Goal: Task Accomplishment & Management: Manage account settings

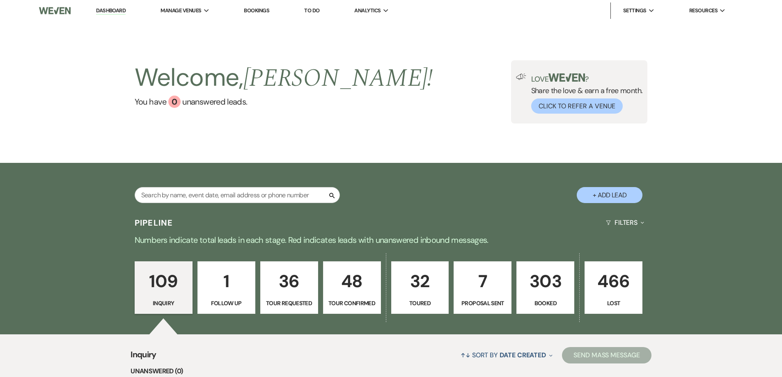
drag, startPoint x: 0, startPoint y: 0, endPoint x: 211, endPoint y: 198, distance: 289.5
click at [211, 198] on input "text" at bounding box center [237, 195] width 205 height 16
type input "dav"
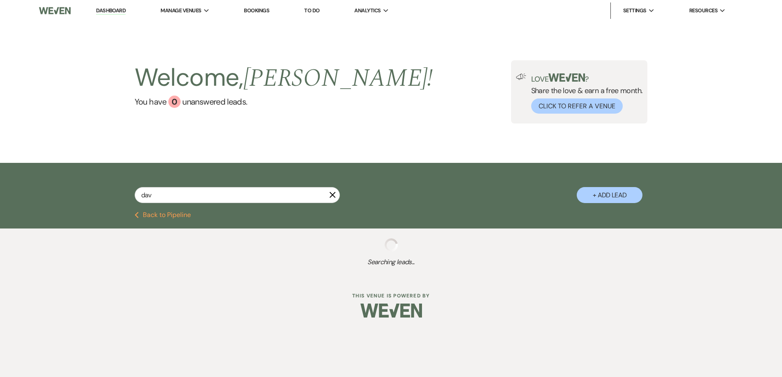
select select "2"
select select "8"
select select "5"
select select "8"
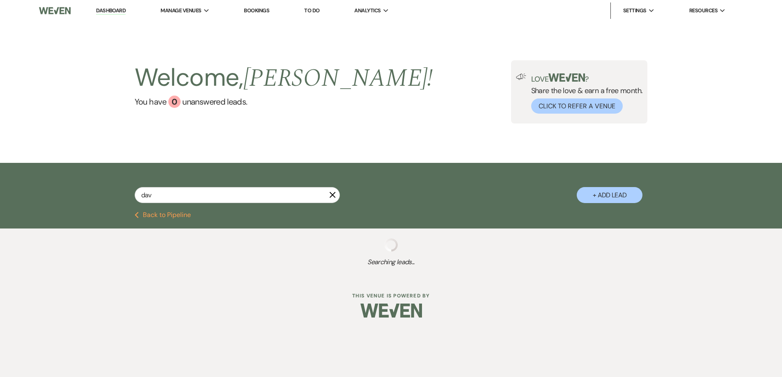
select select "5"
select select "8"
select select "4"
select select "8"
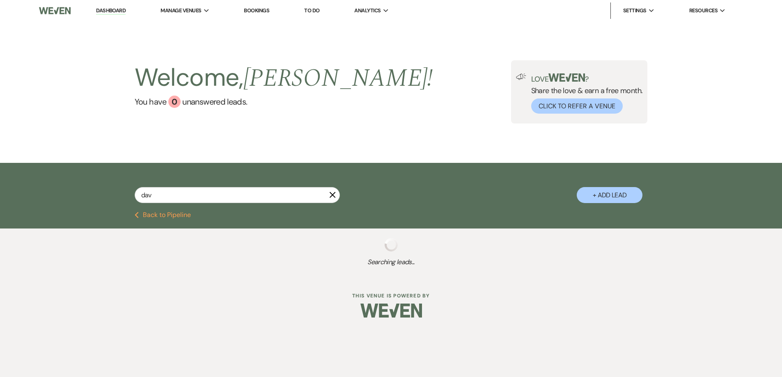
select select "8"
select select "5"
select select "8"
select select "4"
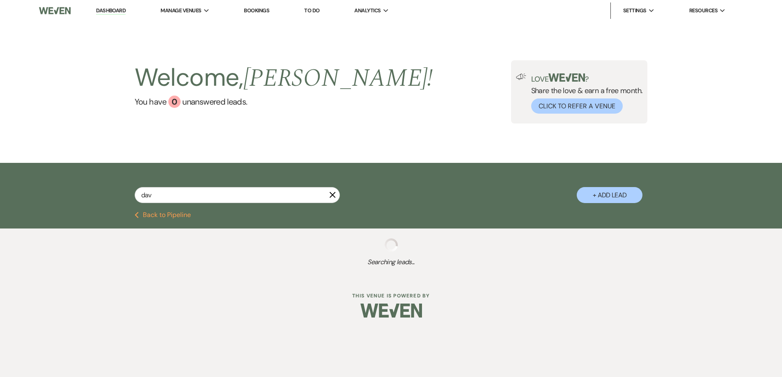
select select "8"
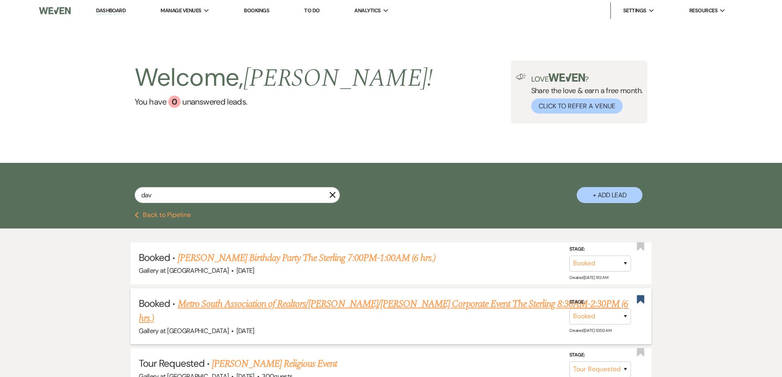
type input "dav"
click at [314, 301] on link "Metro South Association of Realtors/[PERSON_NAME]/[PERSON_NAME] Corporate Event…" at bounding box center [383, 312] width 489 height 30
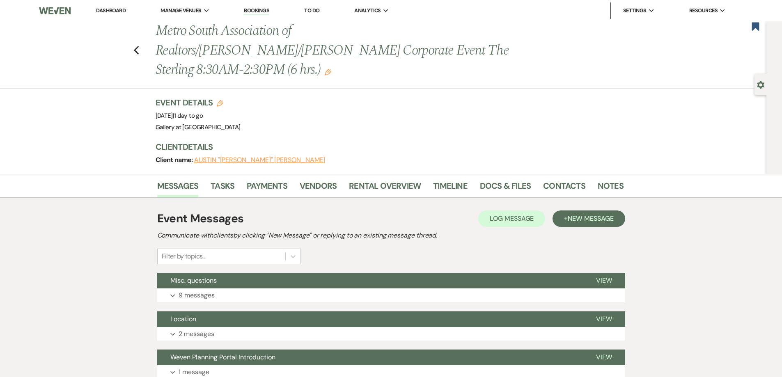
scroll to position [41, 0]
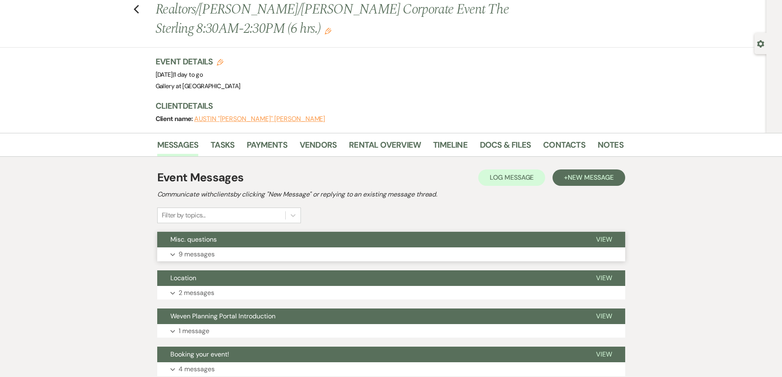
click at [303, 248] on button "Expand 9 messages" at bounding box center [391, 255] width 468 height 14
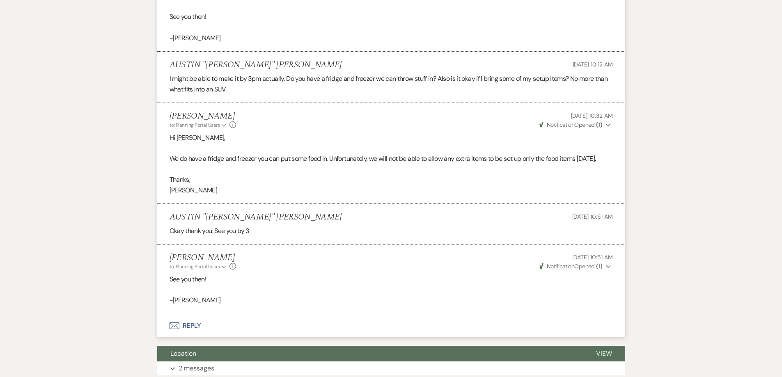
scroll to position [780, 0]
